Goal: Information Seeking & Learning: Understand process/instructions

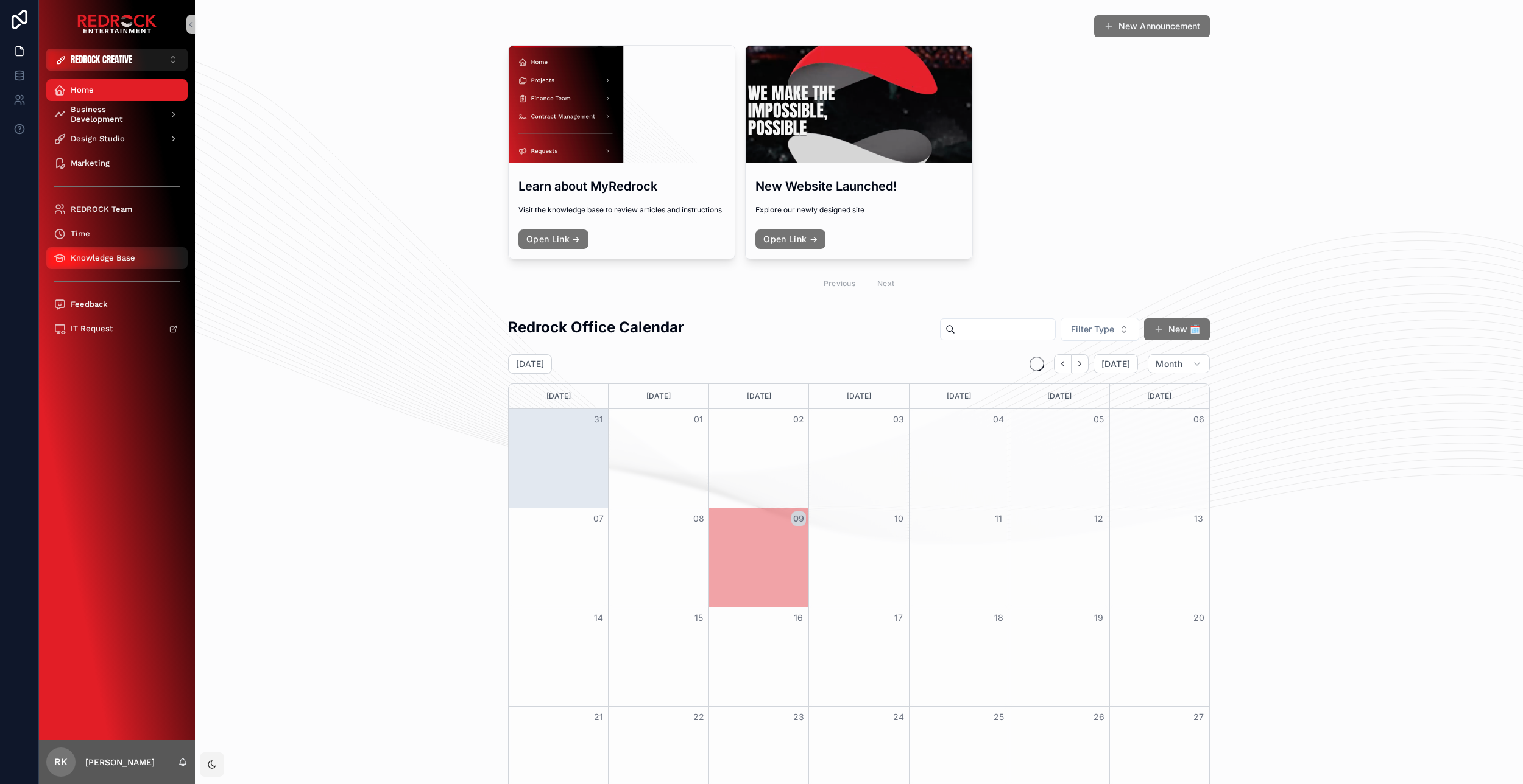
click at [108, 259] on span "Knowledge Base" at bounding box center [103, 258] width 64 height 10
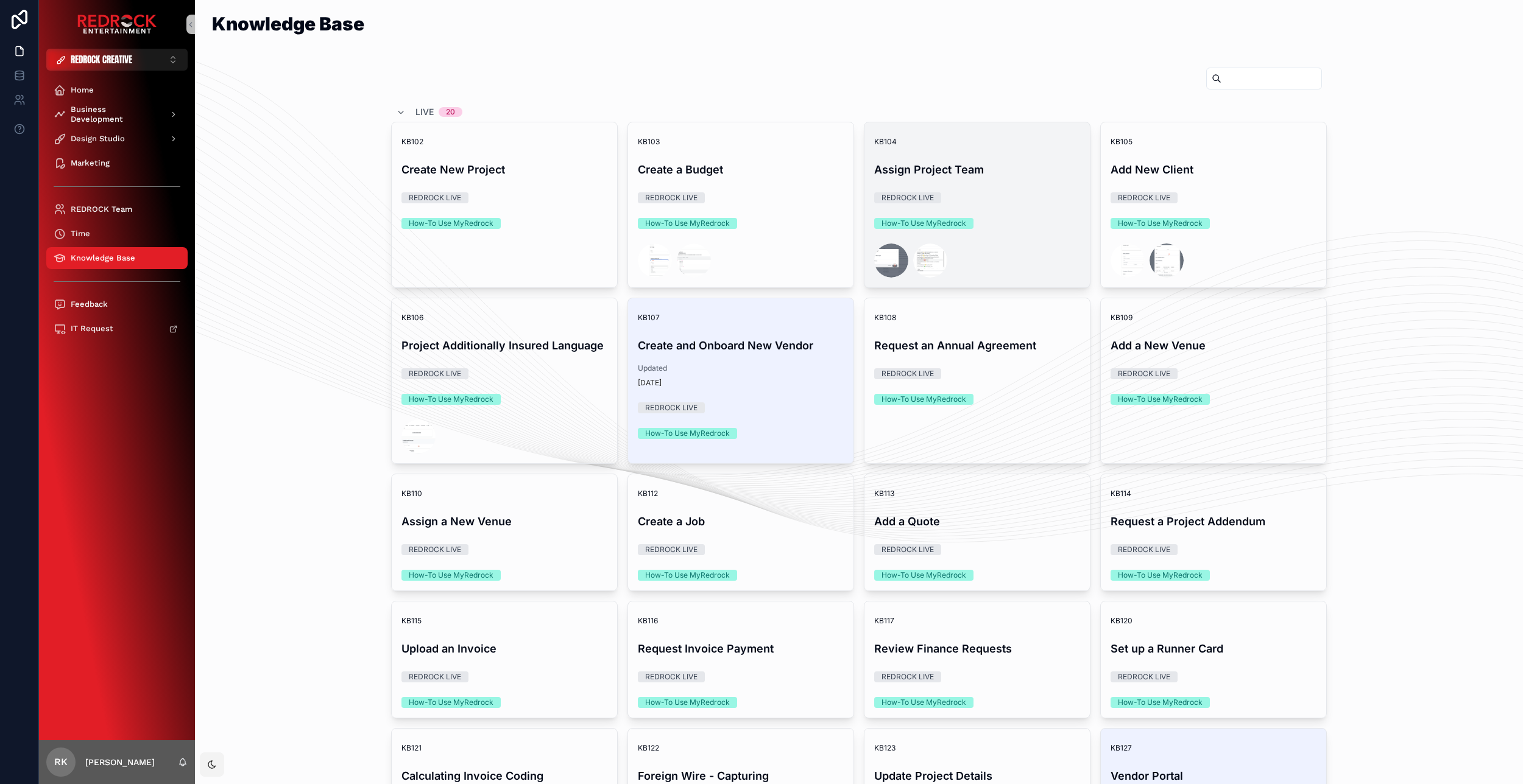
click at [988, 155] on div "KB104 Assign Project Team REDROCK LIVE How-To Use MyRedrock" at bounding box center [977, 204] width 225 height 165
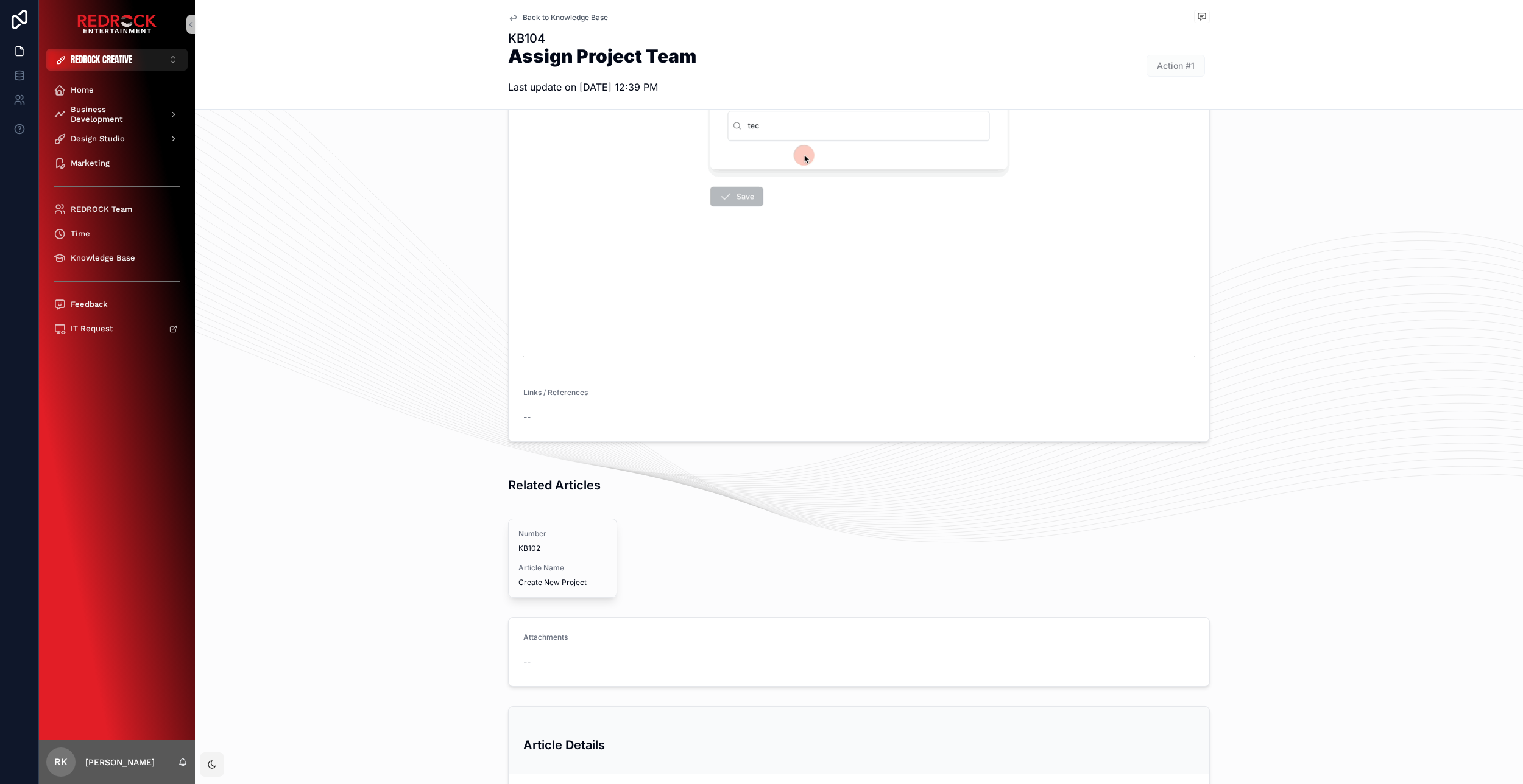
scroll to position [797, 0]
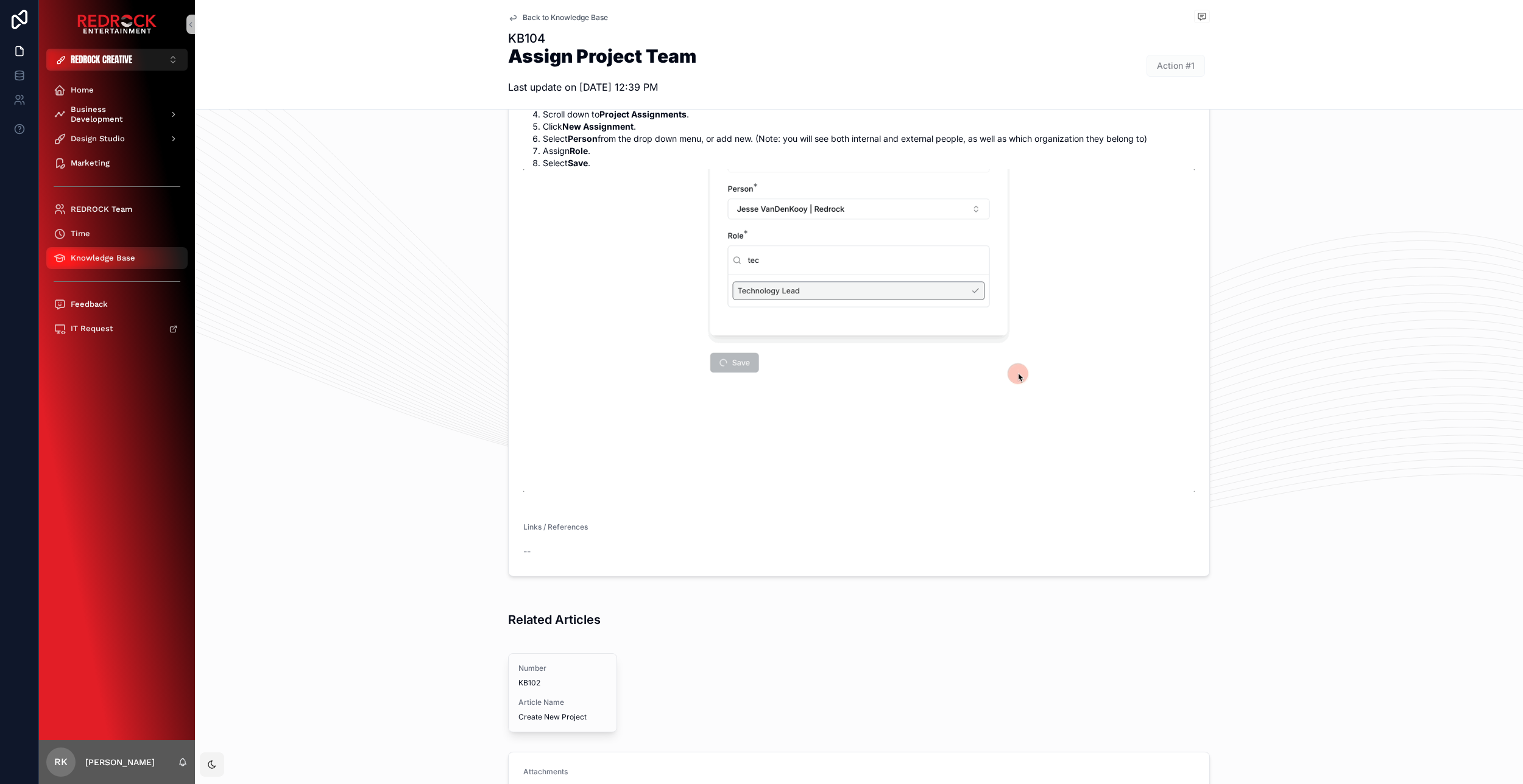
click at [133, 253] on span "Knowledge Base" at bounding box center [103, 258] width 64 height 10
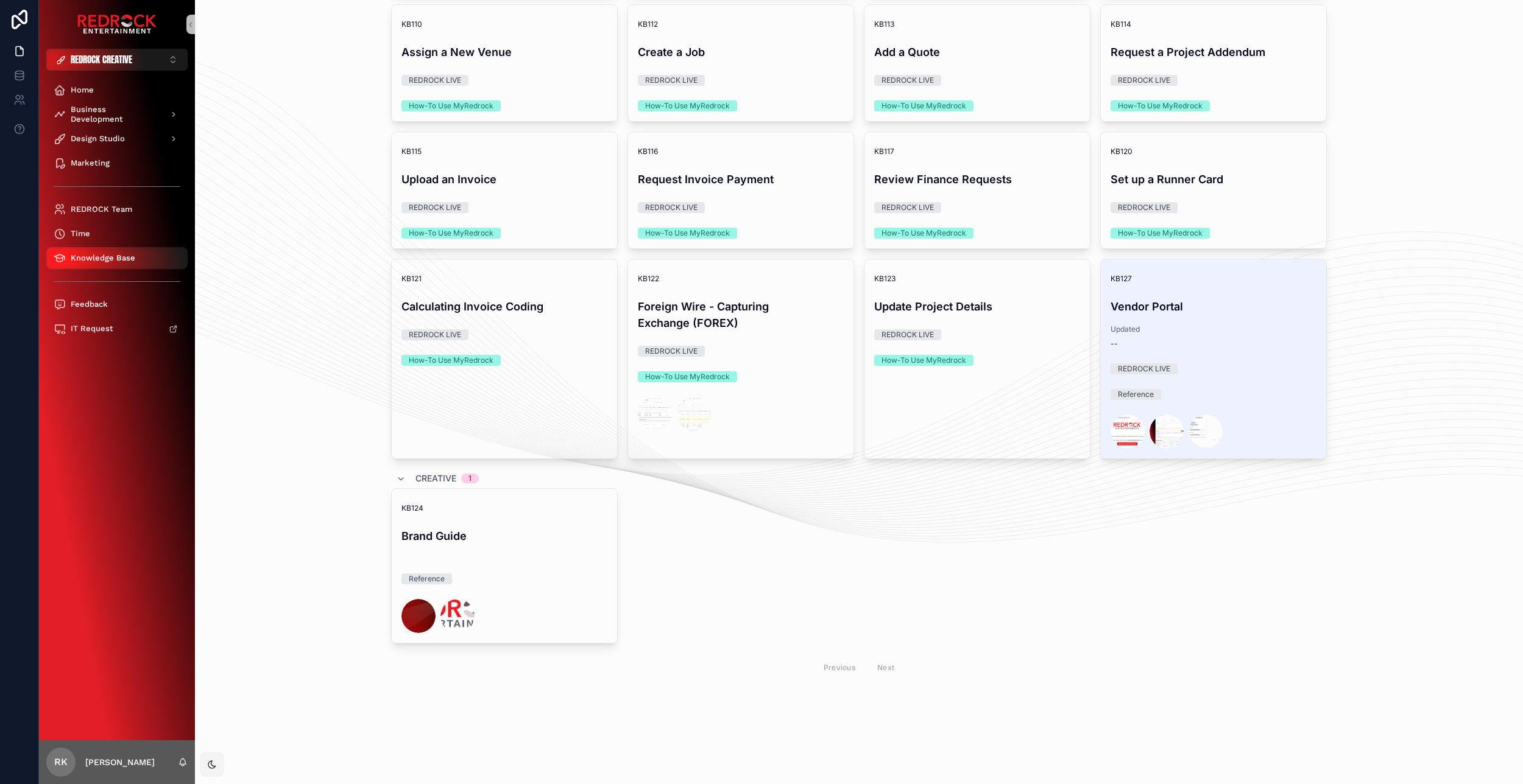
scroll to position [469, 0]
click at [541, 342] on div "KB121 Calculating Invoice Coding REDROCK LIVE How-To Use MyRedrock" at bounding box center [504, 317] width 225 height 116
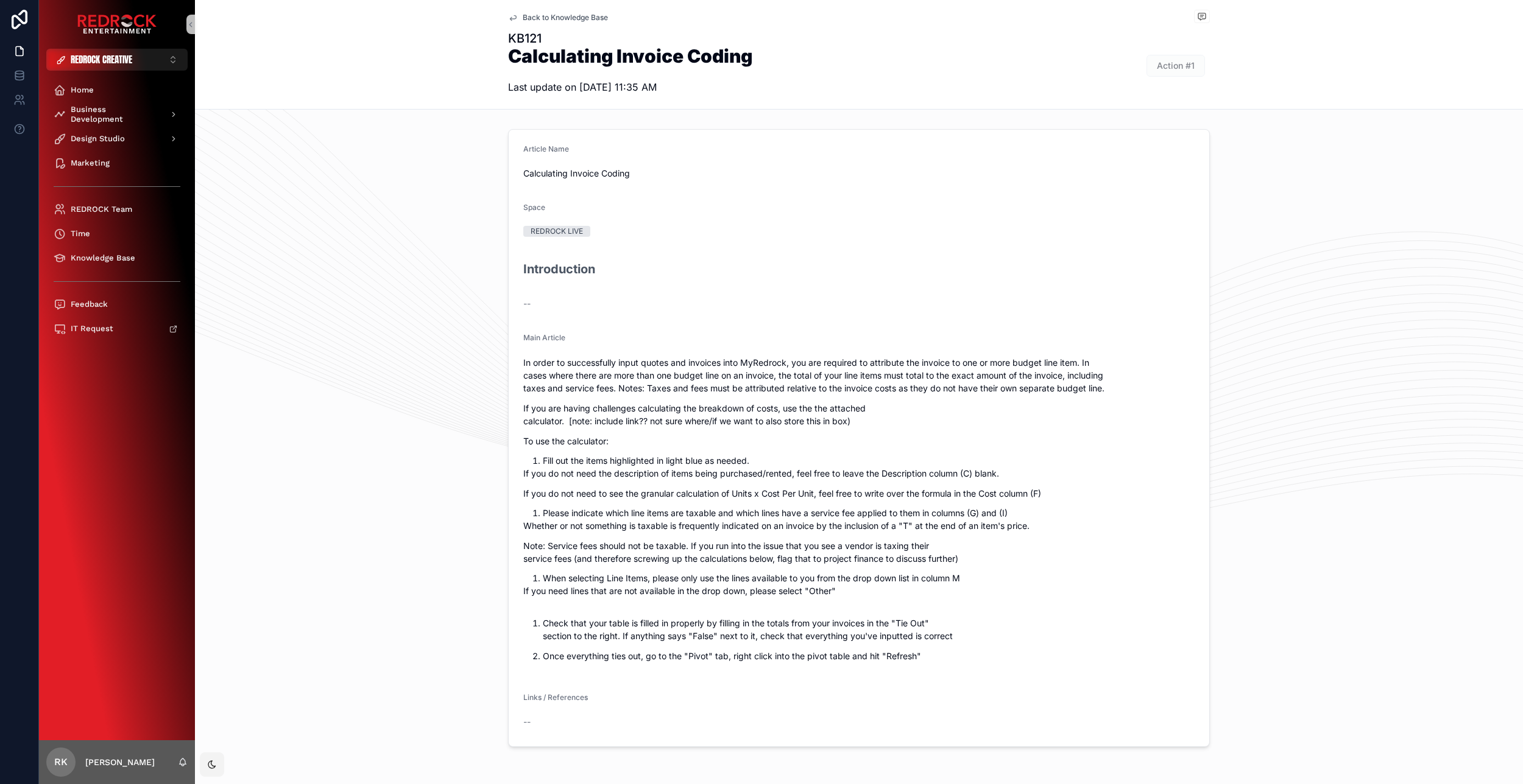
click at [510, 16] on icon "scrollable content" at bounding box center [512, 17] width 10 height 10
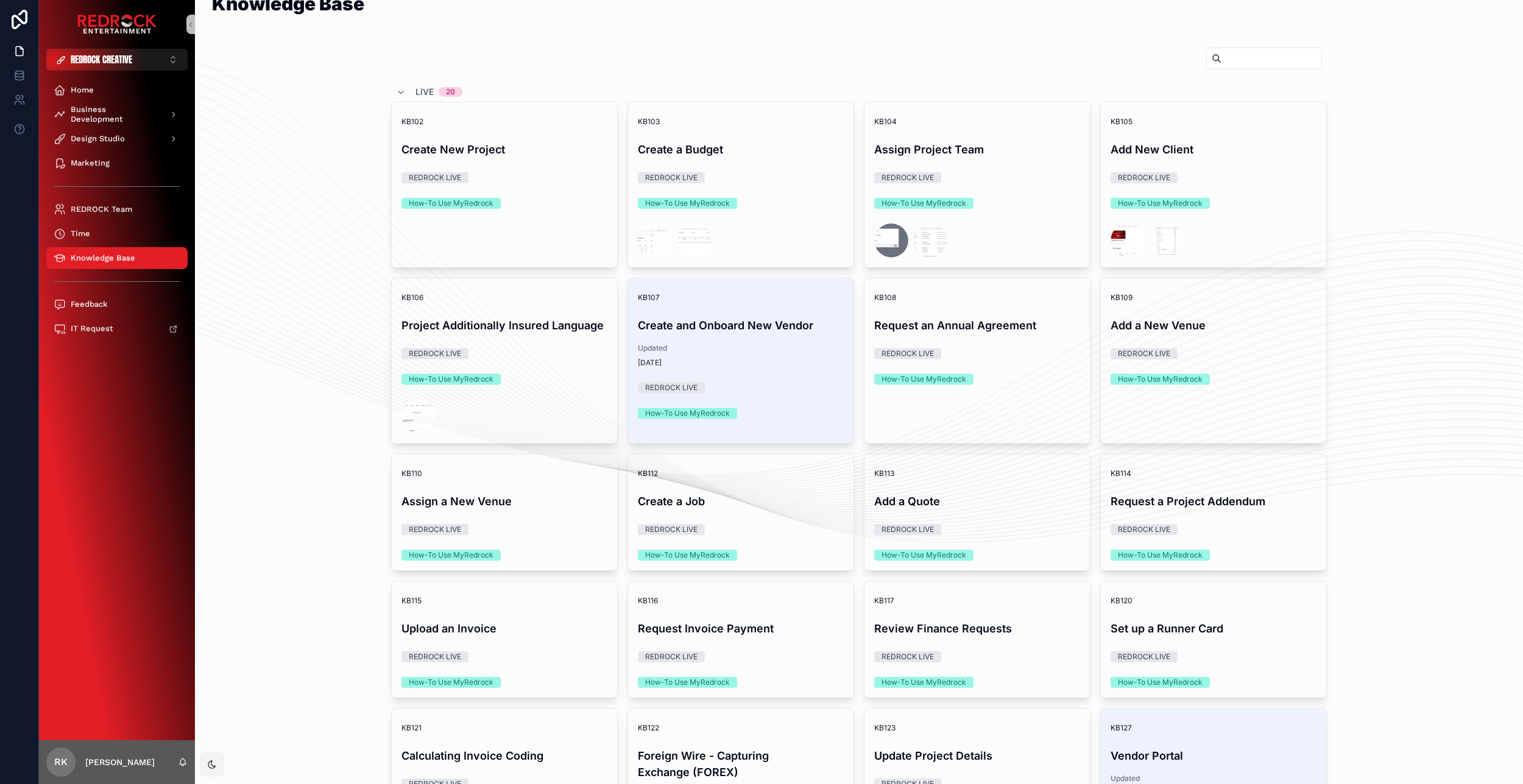
scroll to position [35, 0]
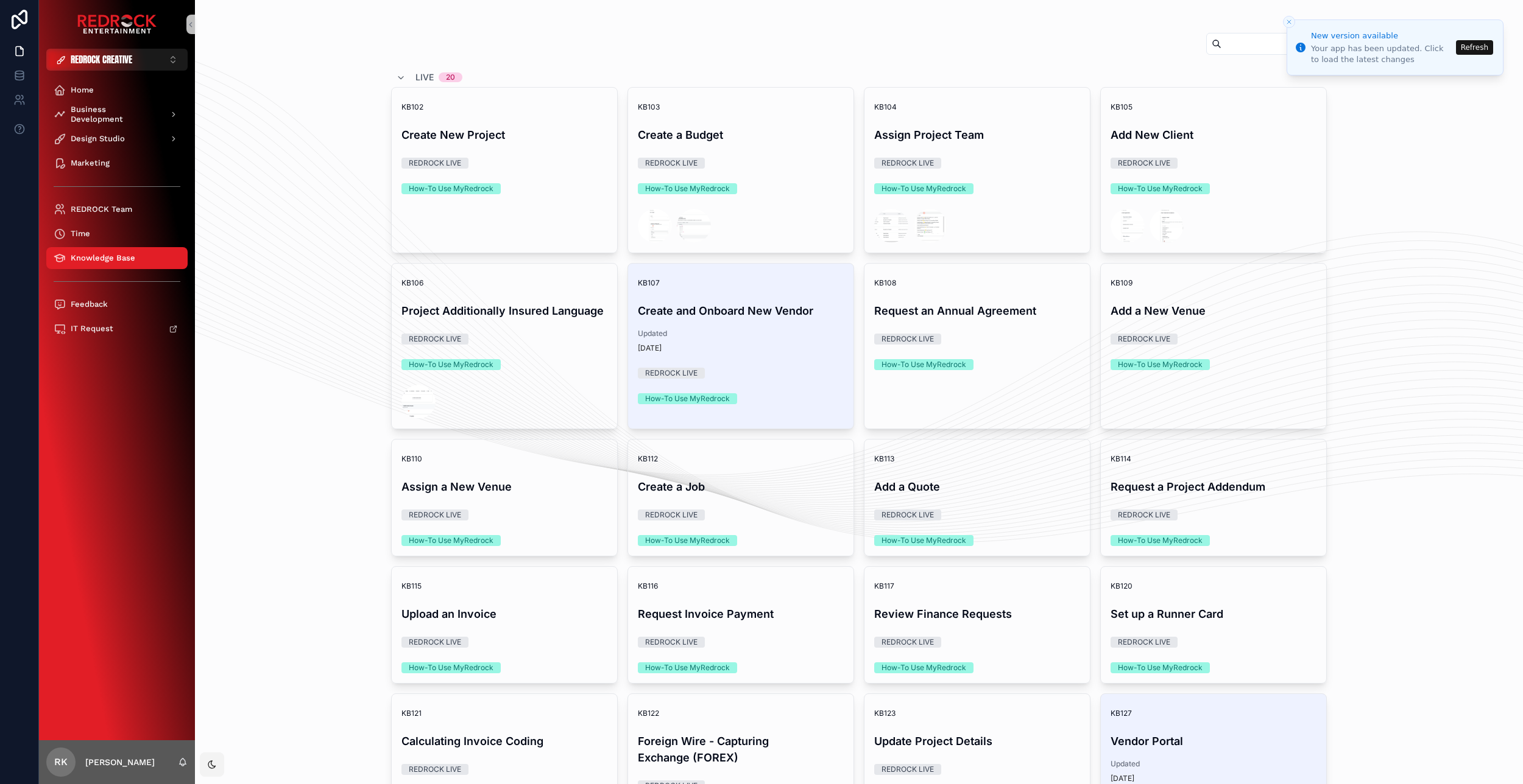
click at [1470, 47] on button "Refresh" at bounding box center [1474, 47] width 37 height 14
